Goal: Task Accomplishment & Management: Complete application form

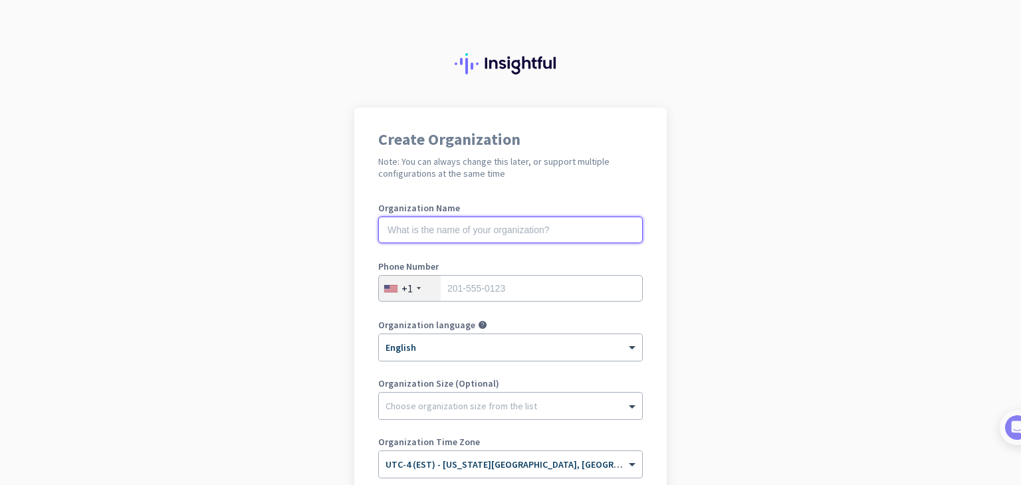
click at [447, 237] on input "text" at bounding box center [510, 230] width 265 height 27
type input "m"
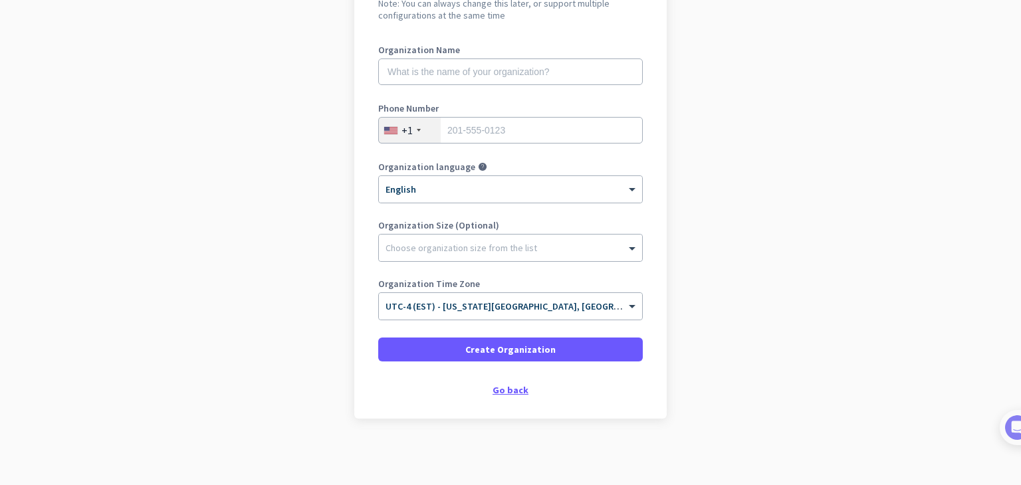
click at [525, 390] on div "Go back" at bounding box center [510, 390] width 265 height 9
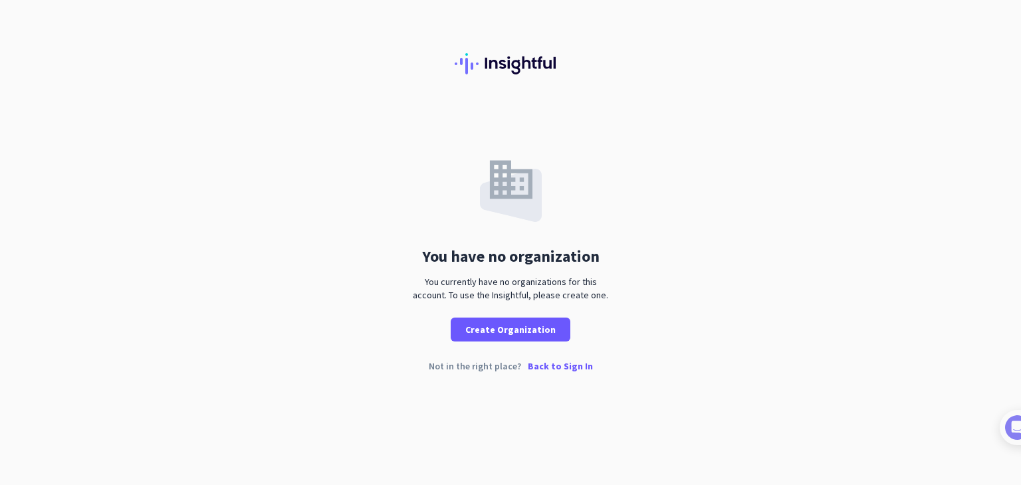
click at [559, 364] on p "Back to Sign In" at bounding box center [560, 366] width 65 height 9
